Goal: Information Seeking & Learning: Learn about a topic

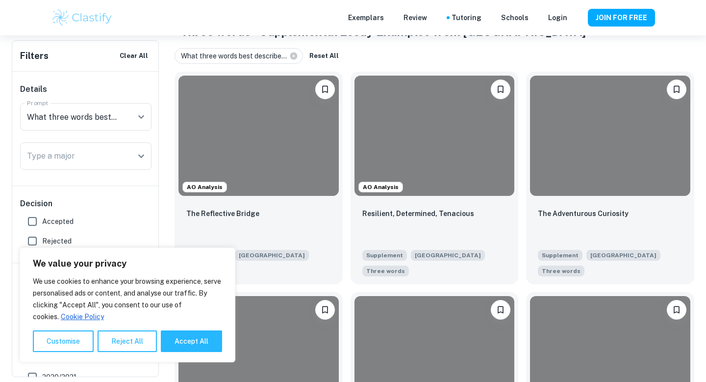
scroll to position [210, 0]
click at [179, 339] on button "Accept All" at bounding box center [191, 341] width 61 height 22
checkbox input "true"
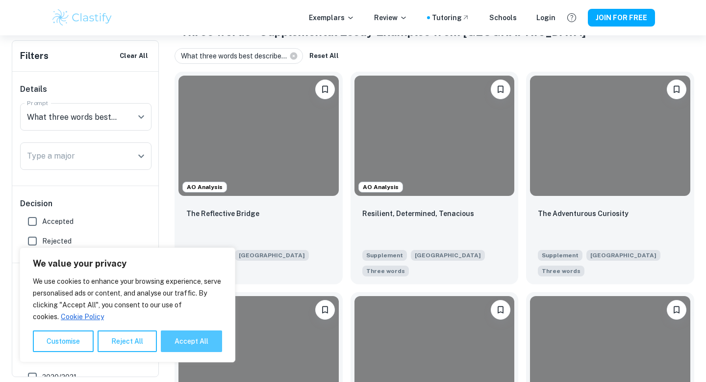
checkbox input "true"
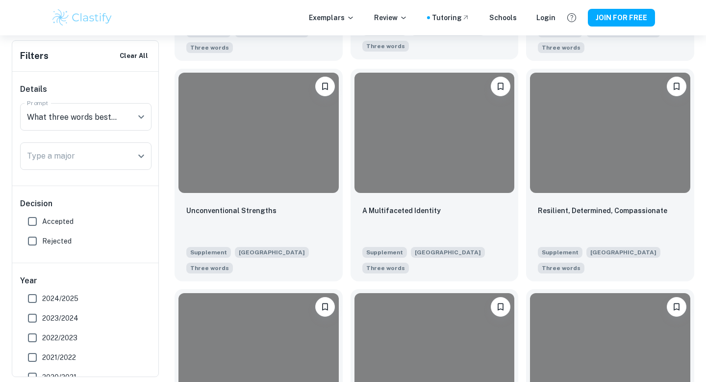
scroll to position [876, 0]
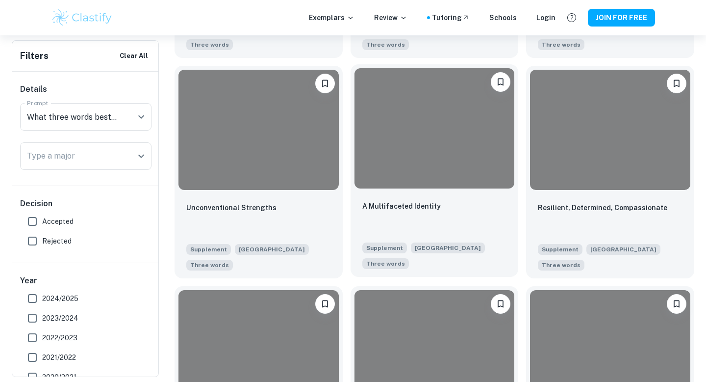
click at [483, 231] on div "A Multifaceted Identity" at bounding box center [434, 216] width 145 height 33
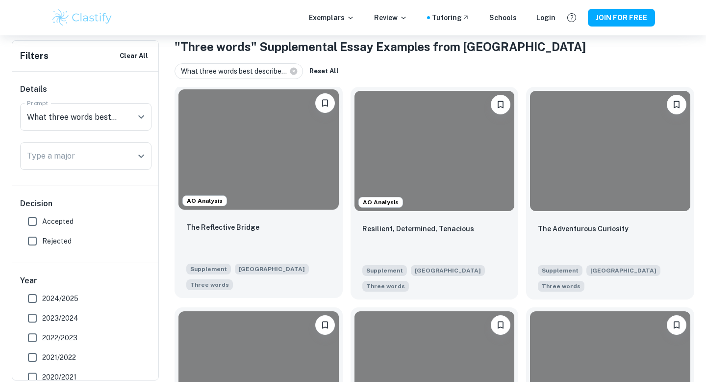
scroll to position [213, 0]
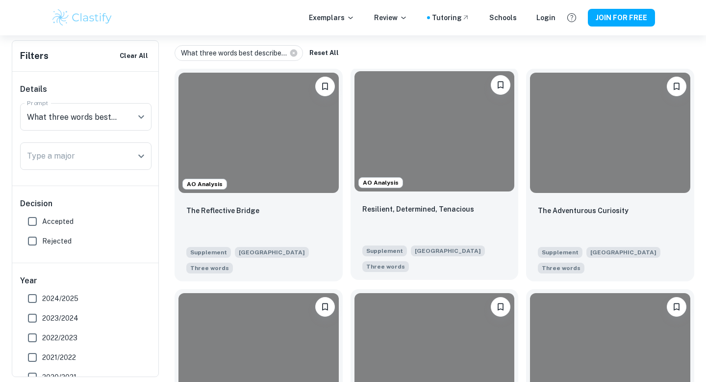
click at [384, 203] on div "Resilient, Determined, Tenacious" at bounding box center [434, 219] width 145 height 33
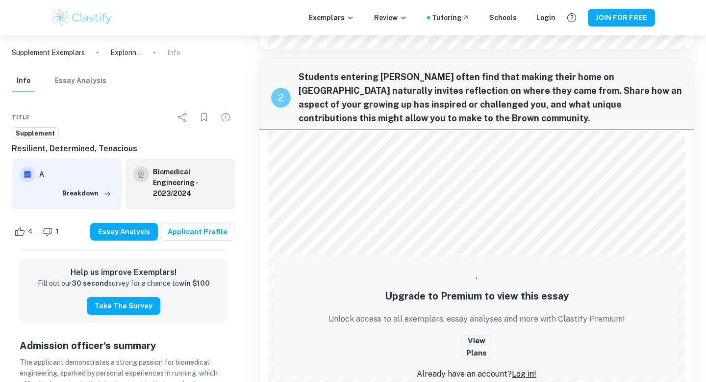
scroll to position [429, 0]
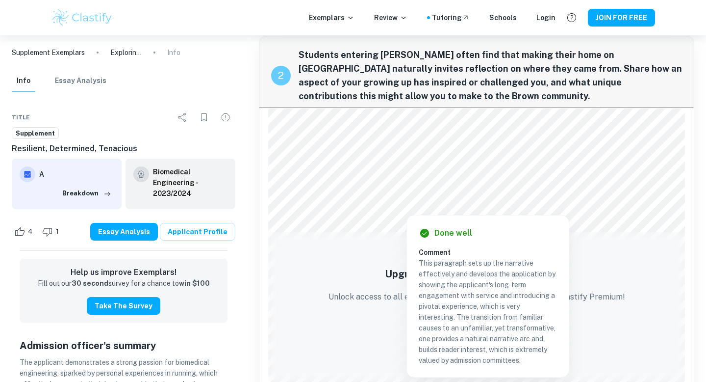
drag, startPoint x: 451, startPoint y: 185, endPoint x: 441, endPoint y: 206, distance: 23.1
click at [441, 206] on div at bounding box center [406, 204] width 269 height 15
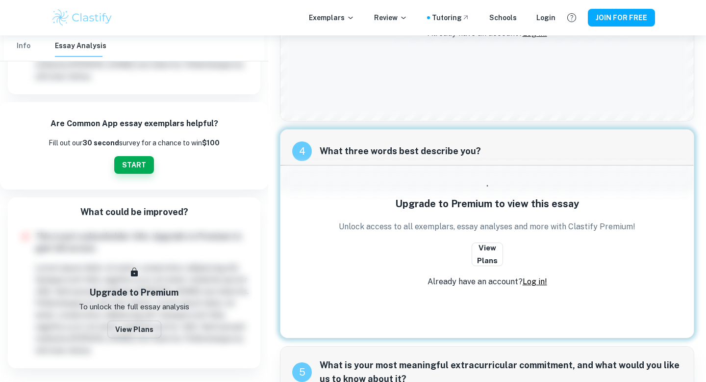
scroll to position [1198, 0]
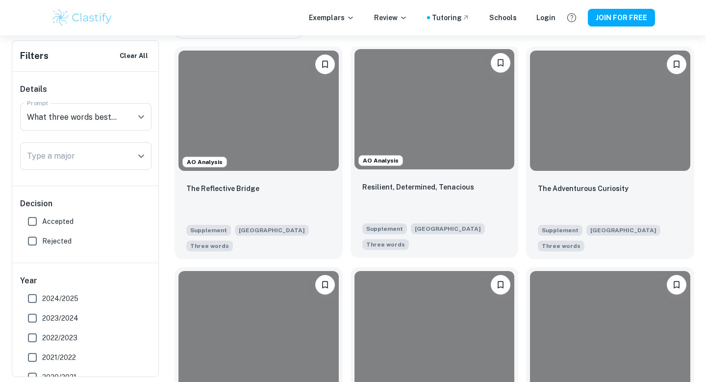
scroll to position [243, 0]
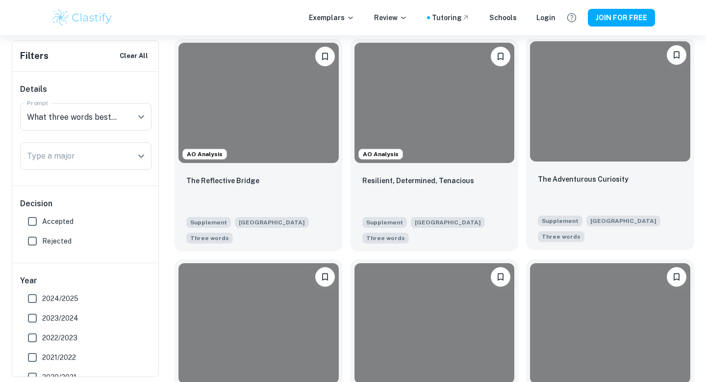
click at [546, 158] on div at bounding box center [610, 101] width 160 height 120
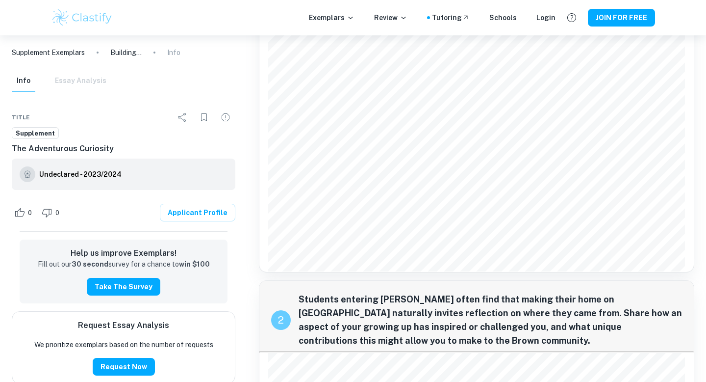
scroll to position [135, 0]
